Goal: Information Seeking & Learning: Learn about a topic

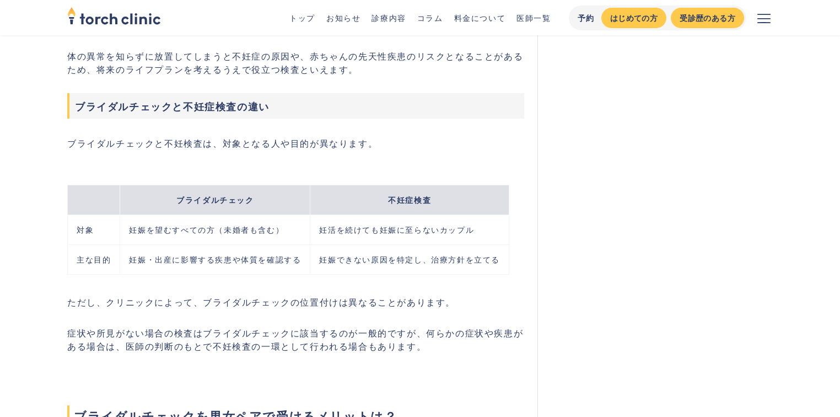
scroll to position [953, 0]
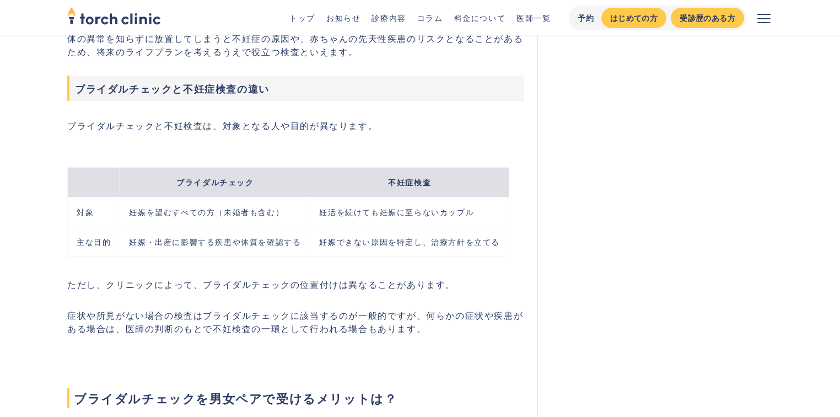
drag, startPoint x: 311, startPoint y: 210, endPoint x: 371, endPoint y: 224, distance: 61.9
click at [371, 224] on td "妊活を続けても妊娠に至らないカップル" at bounding box center [409, 212] width 199 height 30
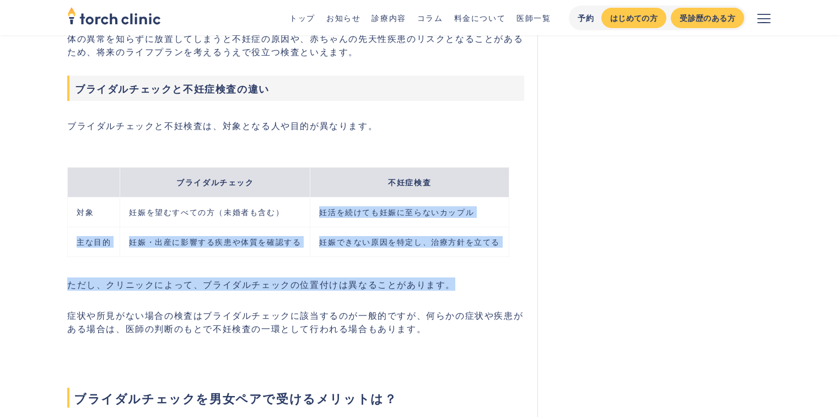
drag, startPoint x: 318, startPoint y: 209, endPoint x: 463, endPoint y: 278, distance: 160.8
click at [463, 278] on p "ただし、クリニックによって、ブライダルチェックの位置付けは異なることがあります。" at bounding box center [295, 283] width 457 height 13
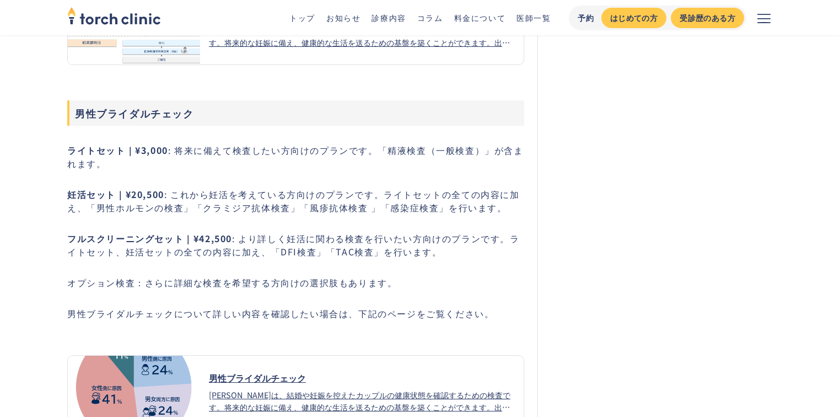
scroll to position [3423, 0]
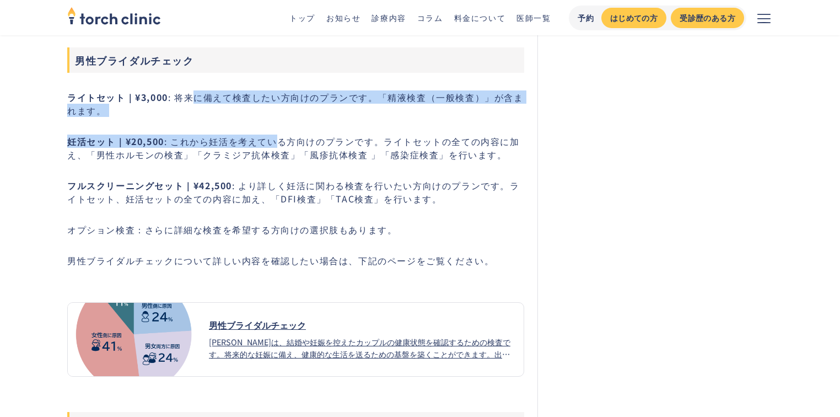
drag, startPoint x: 183, startPoint y: 70, endPoint x: 274, endPoint y: 121, distance: 103.7
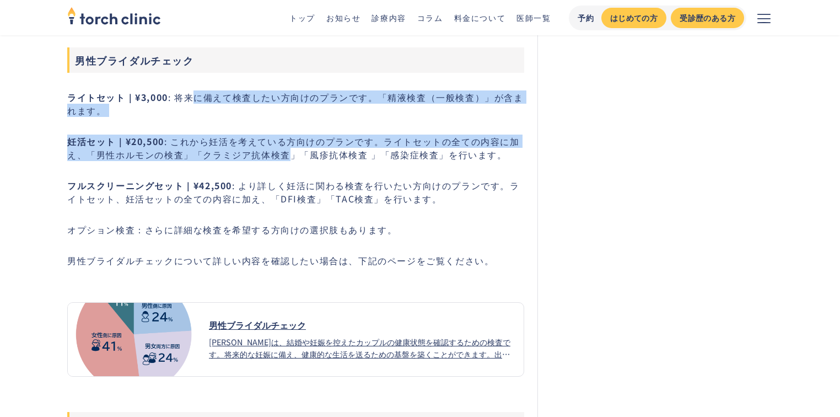
click at [274, 135] on p "妊活セット｜¥20,500 : これから妊活を考えている方向けのプランです。ライトセットの全ての内容に加え、「男性ホルモンの検査」「クラミジア抗体検査」「風疹…" at bounding box center [295, 148] width 457 height 26
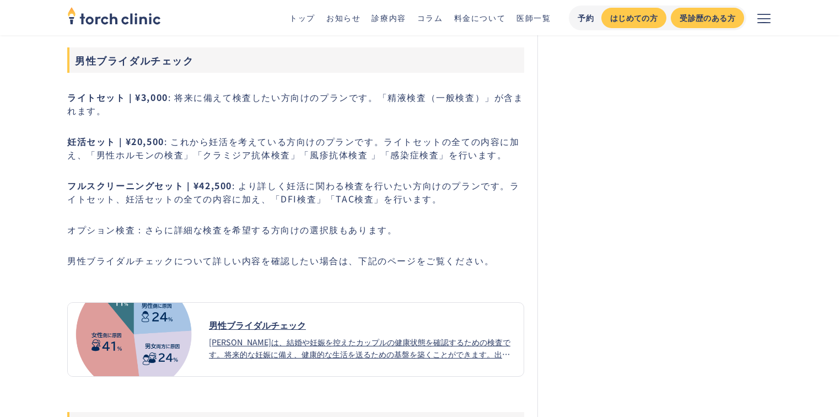
drag, startPoint x: 499, startPoint y: 127, endPoint x: 216, endPoint y: 176, distance: 286.6
click at [216, 179] on p "フルスクリーニングセット｜¥42,500 : より詳しく妊活に関わる検査を行いたい方向けのプランです。ライトセット、妊活セットの全ての内容に加え、「DFI検査…" at bounding box center [295, 192] width 457 height 26
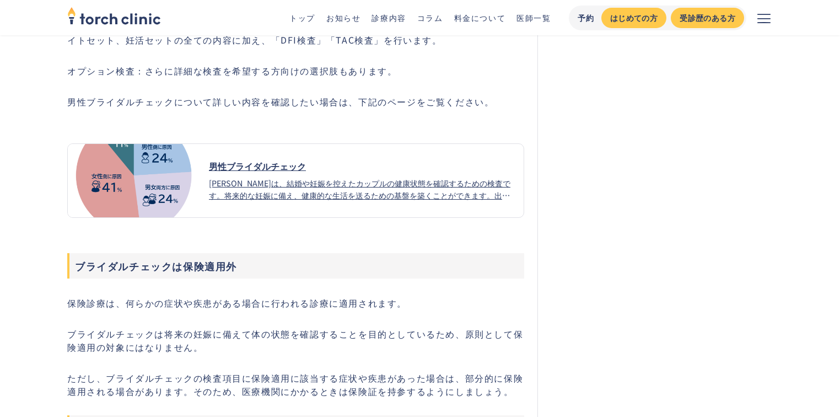
scroll to position [3670, 0]
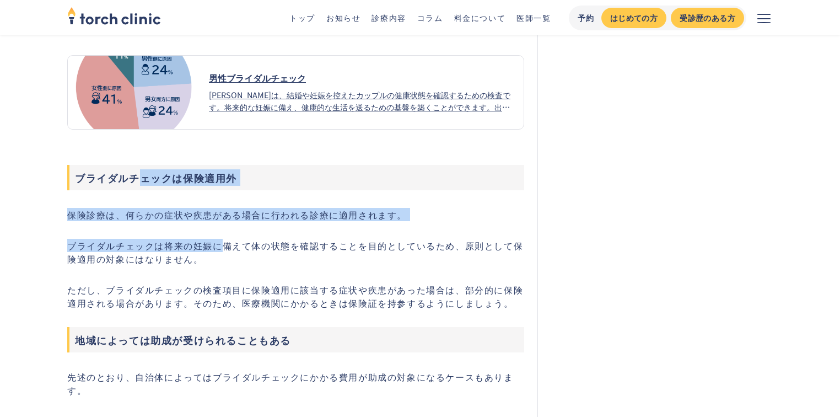
drag, startPoint x: 135, startPoint y: 152, endPoint x: 245, endPoint y: 229, distance: 134.8
click at [245, 229] on div "ブライダルチェックは男女ペアで受けることで、いくつかメリットがあります。不妊の原因は女性だけでなく男性側にある可能性も少なくない点や、夫婦で受けることで助成の…" at bounding box center [295, 385] width 457 height 7275
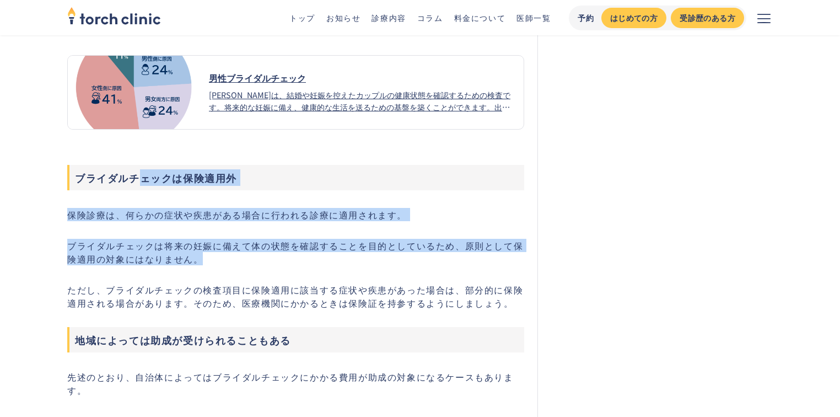
click at [245, 239] on p "ブライダルチェックは将来の妊娠に備えて体の状態を確認することを目的としているため、原則として保険適用の対象にはなりません。" at bounding box center [295, 252] width 457 height 26
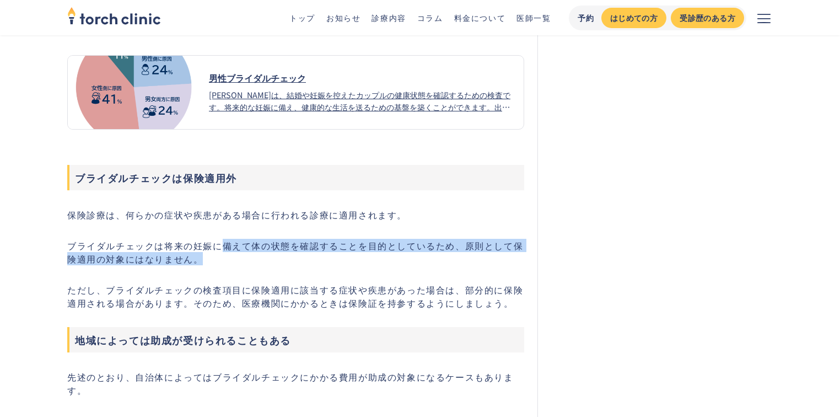
drag, startPoint x: 253, startPoint y: 233, endPoint x: 238, endPoint y: 223, distance: 17.4
click at [238, 239] on p "ブライダルチェックは将来の妊娠に備えて体の状態を確認することを目的としているため、原則として保険適用の対象にはなりません。" at bounding box center [295, 252] width 457 height 26
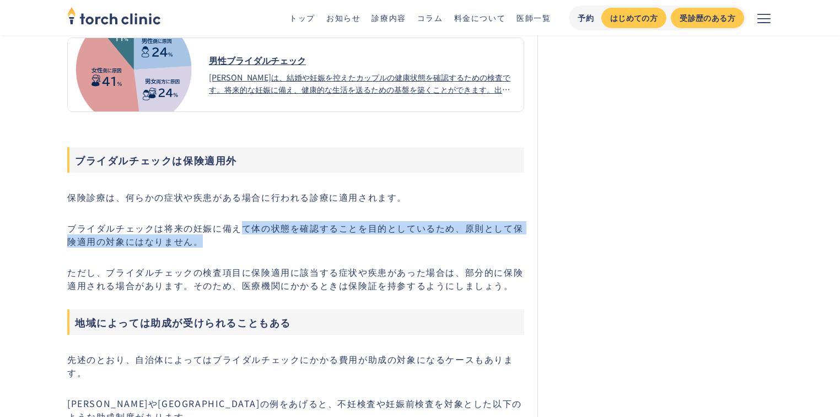
click at [238, 223] on div "ブライダルチェックは男女ペアで受けることで、いくつかメリットがあります。不妊の原因は女性だけでなく男性側にある可能性も少なくない点や、夫婦で受けることで助成の…" at bounding box center [295, 367] width 457 height 7275
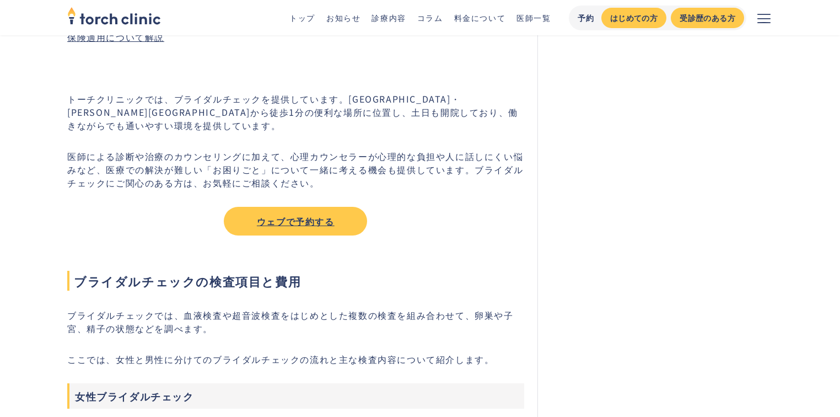
scroll to position [4782, 0]
